Goal: Transaction & Acquisition: Subscribe to service/newsletter

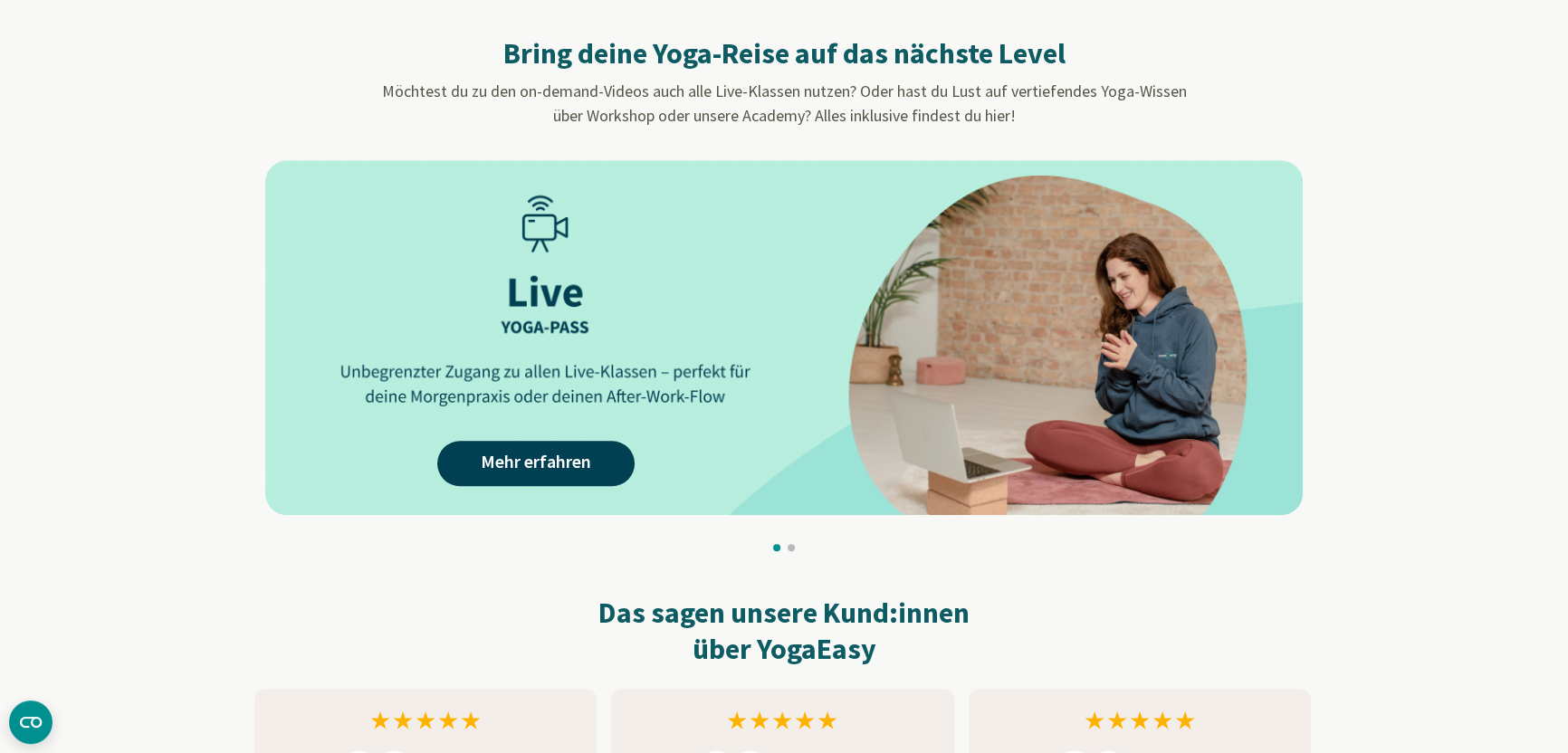
scroll to position [1654, 0]
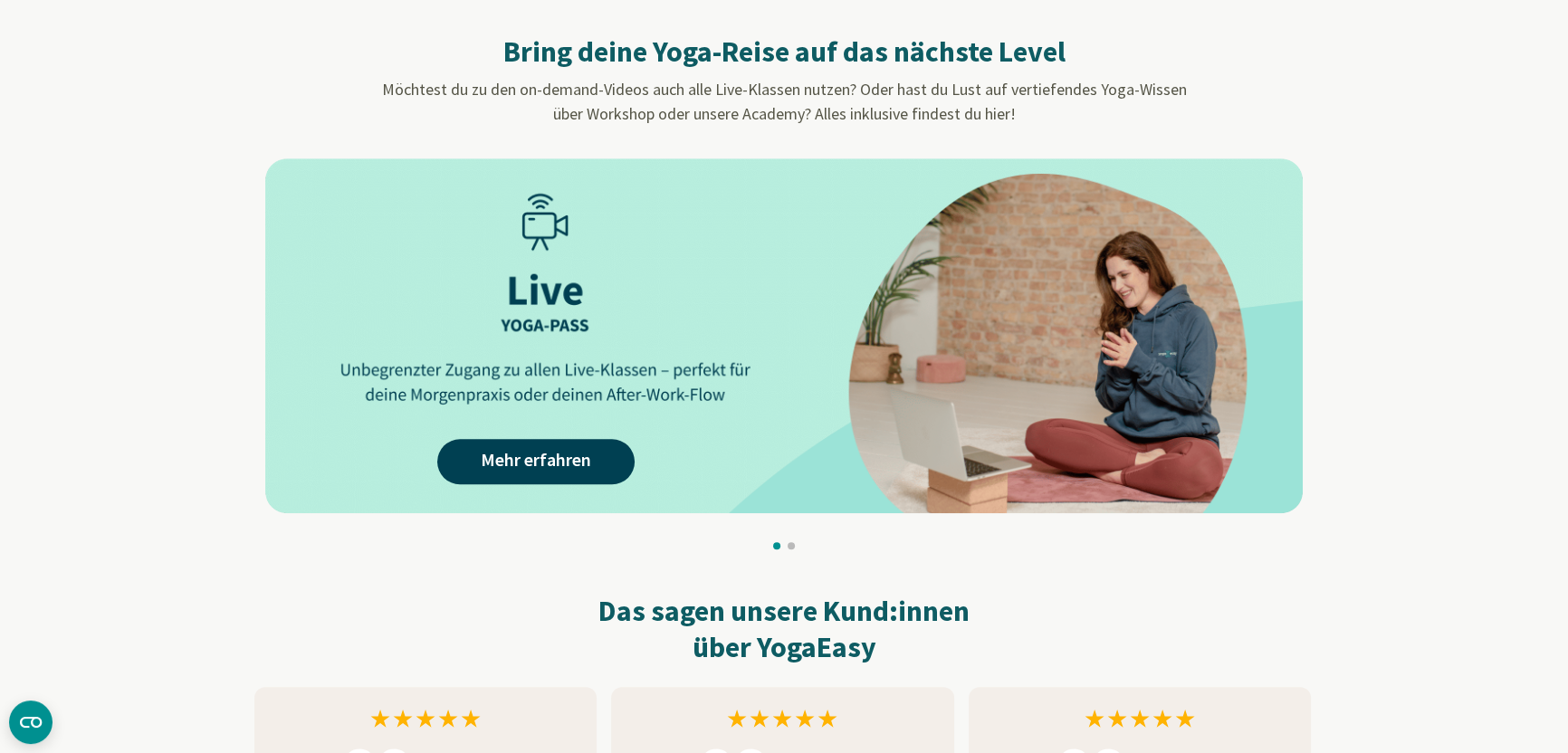
click at [674, 403] on img at bounding box center [784, 336] width 1037 height 355
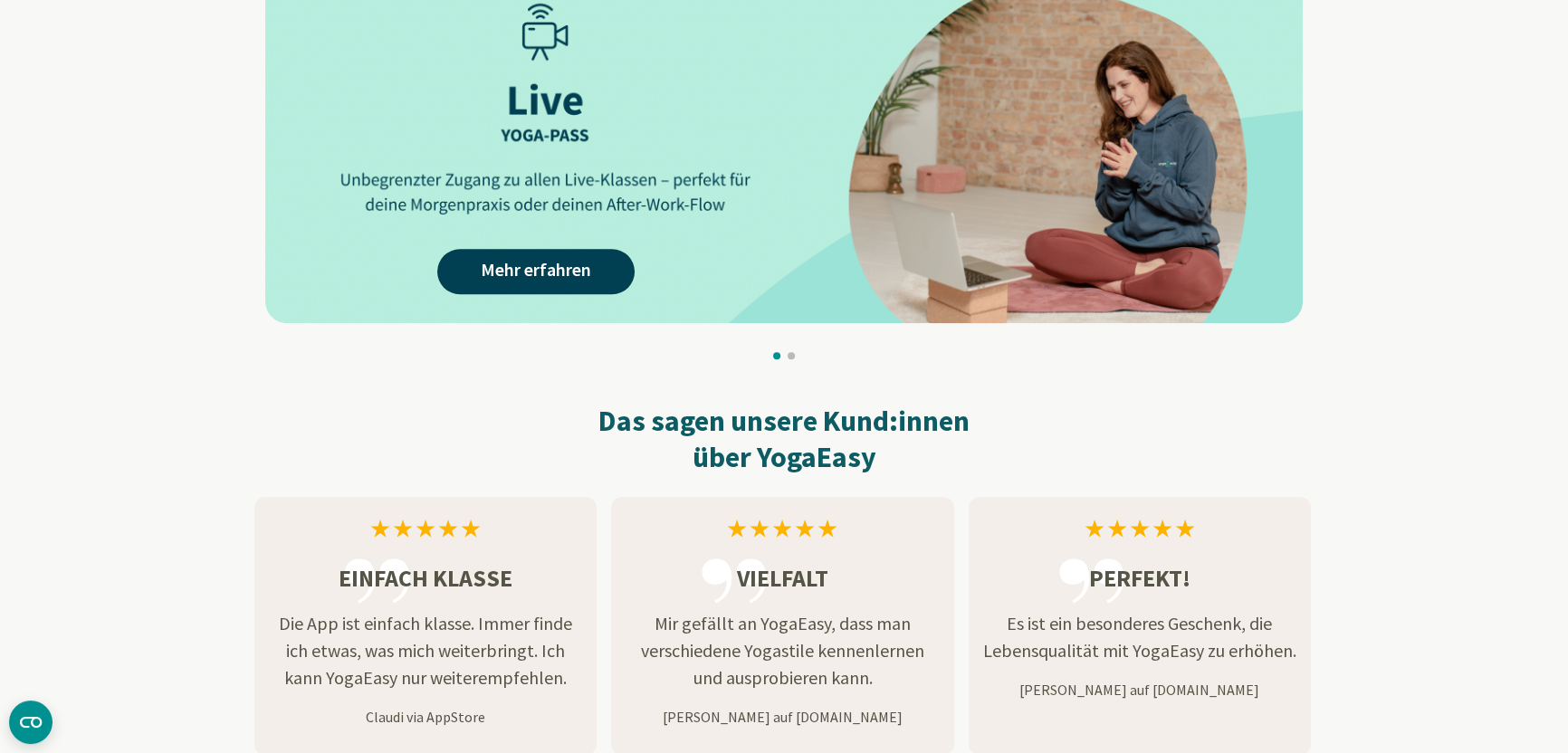
scroll to position [1828, 0]
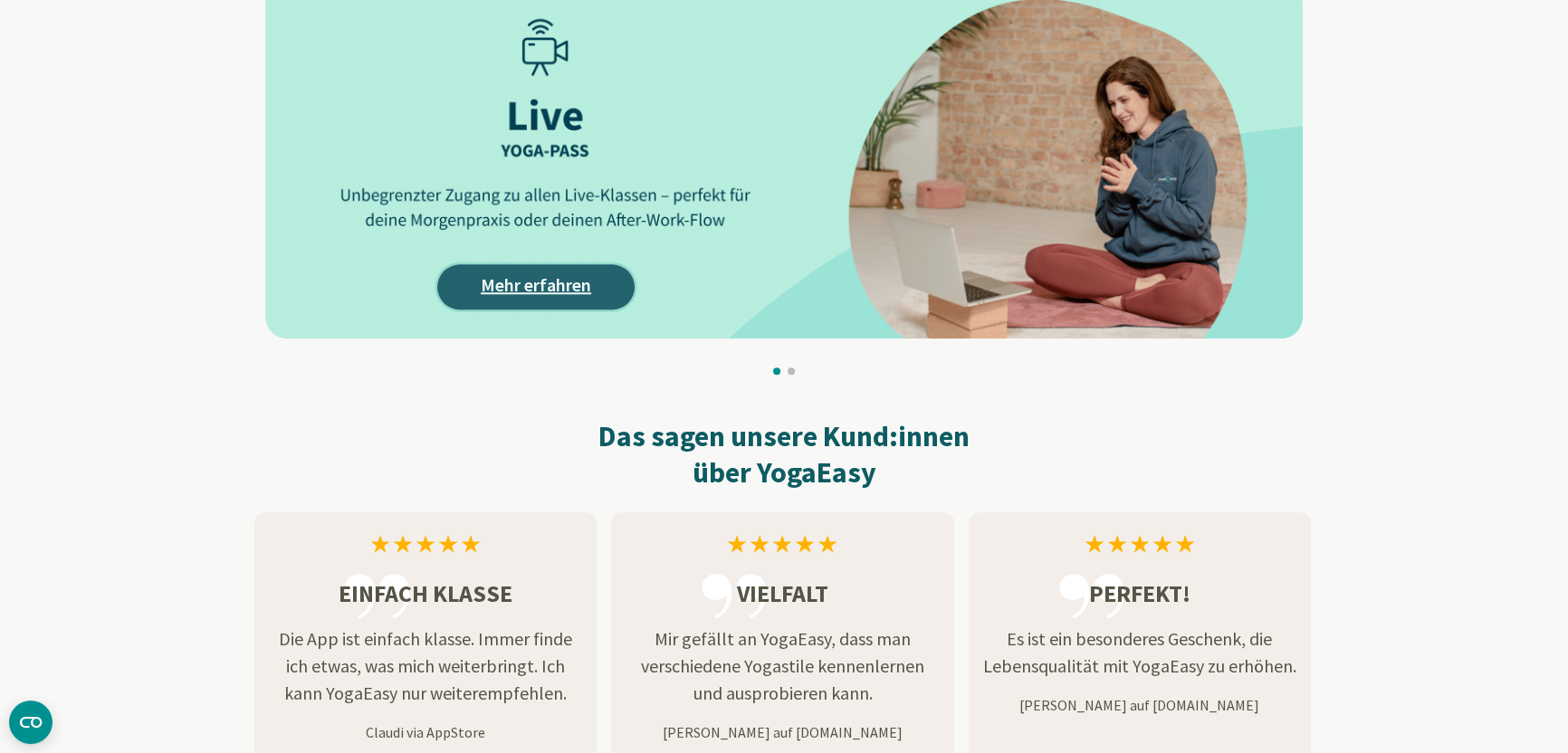
click at [506, 294] on link "Mehr erfahren" at bounding box center [536, 287] width 197 height 45
